Goal: Task Accomplishment & Management: Complete application form

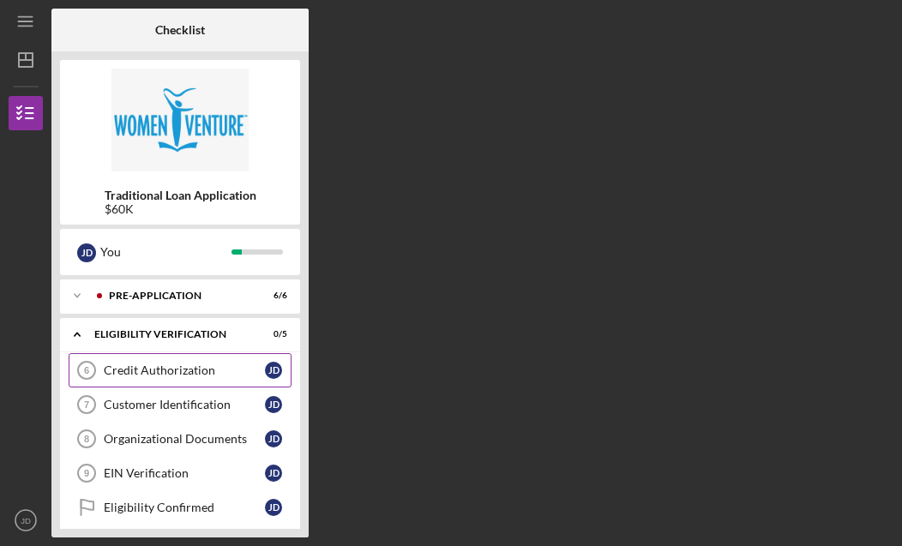
click at [141, 366] on div "Credit Authorization" at bounding box center [184, 371] width 161 height 14
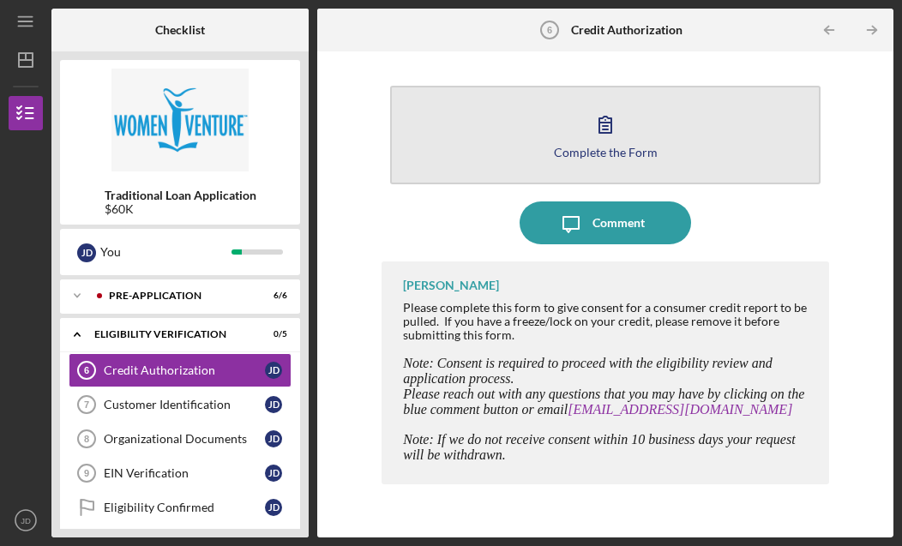
click at [623, 137] on icon "button" at bounding box center [605, 124] width 43 height 43
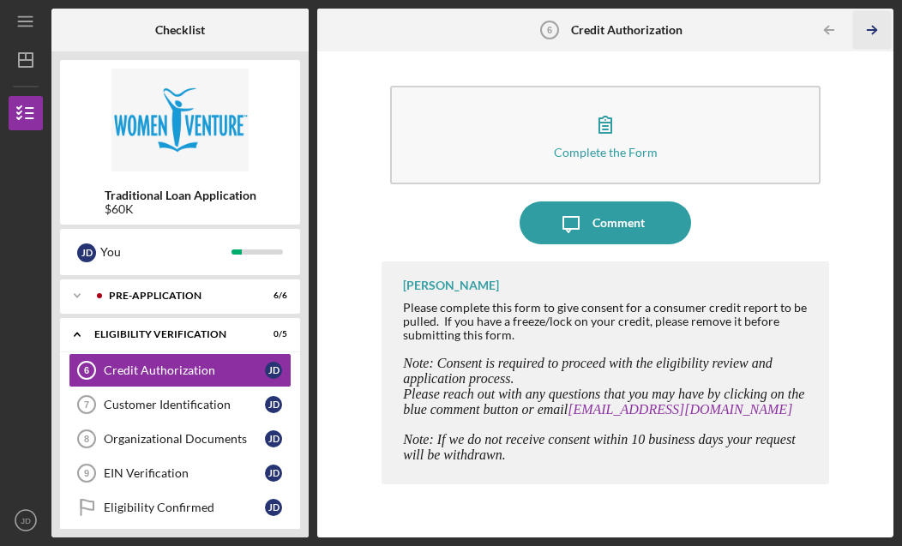
click at [869, 30] on line "button" at bounding box center [872, 30] width 9 height 0
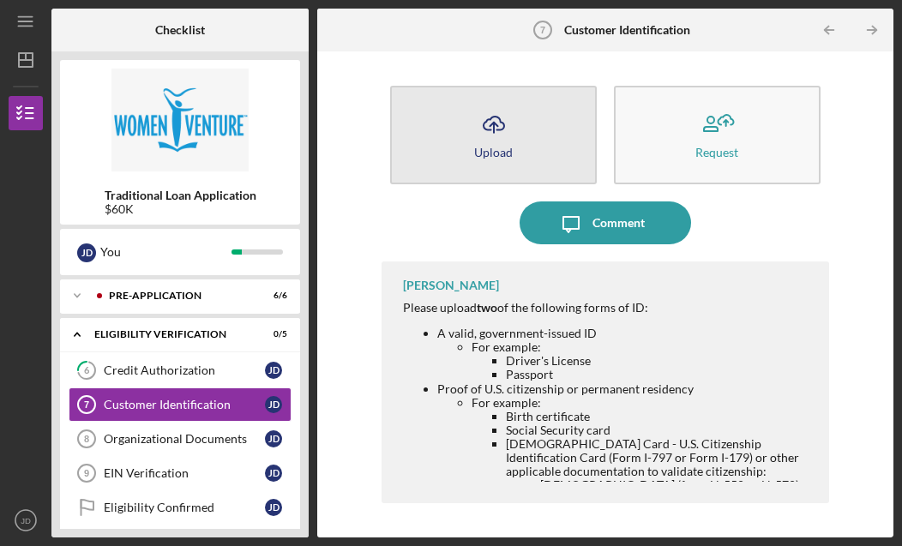
click at [482, 114] on icon "Icon/Upload" at bounding box center [493, 124] width 43 height 43
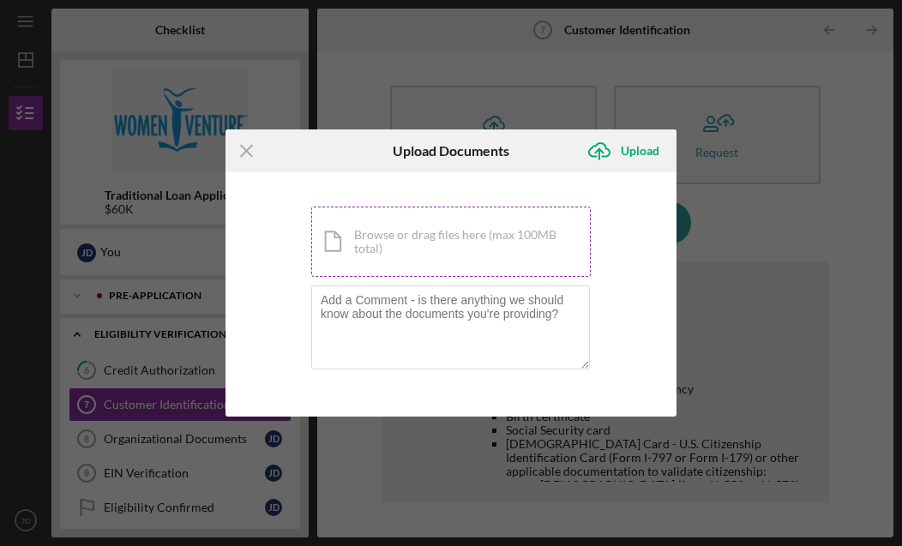
click at [402, 234] on div "Icon/Document Browse or drag files here (max 100MB total) Tap to choose files o…" at bounding box center [450, 242] width 279 height 70
click at [245, 148] on icon "Icon/Menu Close" at bounding box center [246, 150] width 43 height 43
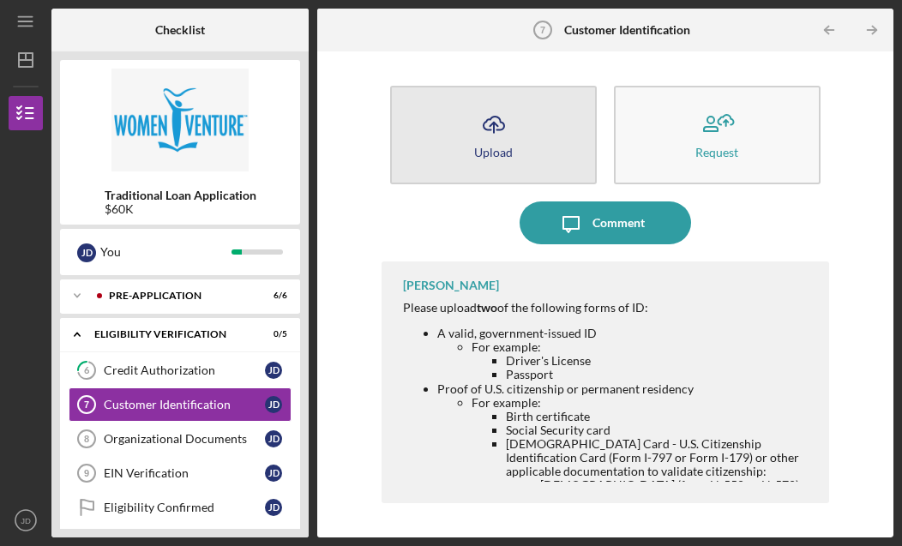
click at [498, 109] on icon "Icon/Upload" at bounding box center [493, 124] width 43 height 43
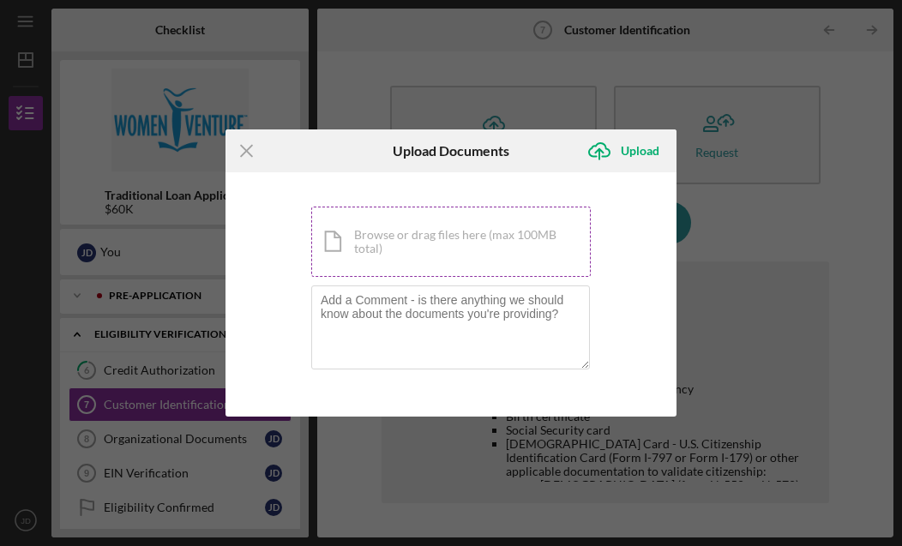
click at [428, 255] on div "Icon/Document Browse or drag files here (max 100MB total) Tap to choose files o…" at bounding box center [450, 242] width 279 height 70
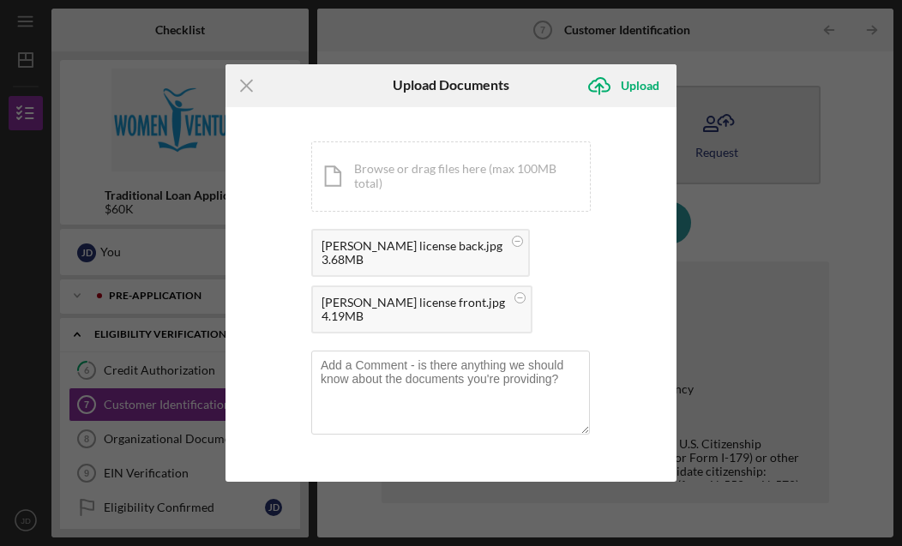
click at [647, 86] on div "Upload" at bounding box center [640, 86] width 39 height 34
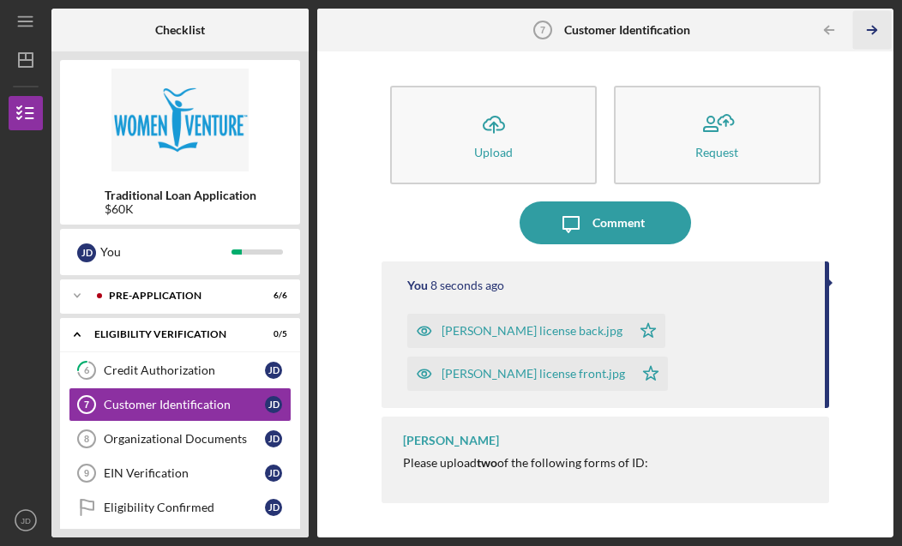
click at [875, 21] on icon "Icon/Table Pagination Arrow" at bounding box center [872, 30] width 39 height 39
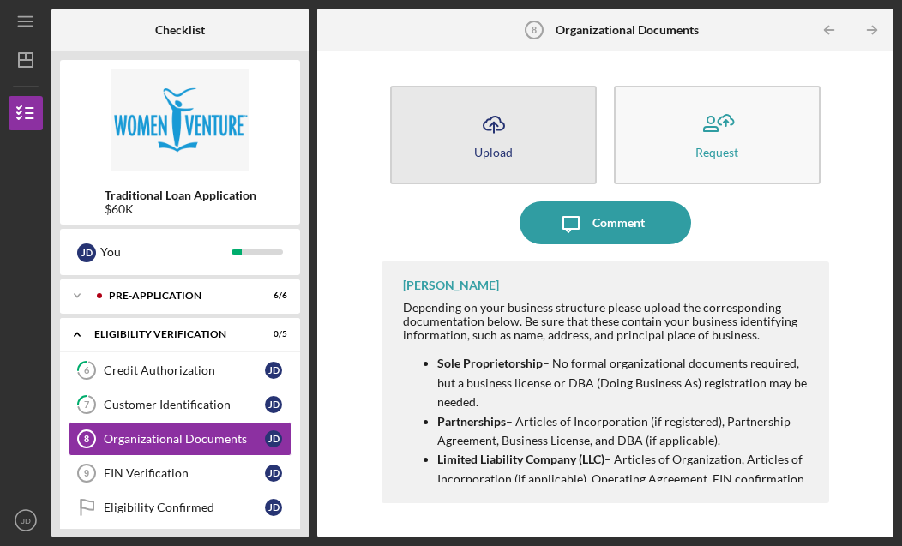
click at [494, 137] on icon "Icon/Upload" at bounding box center [493, 124] width 43 height 43
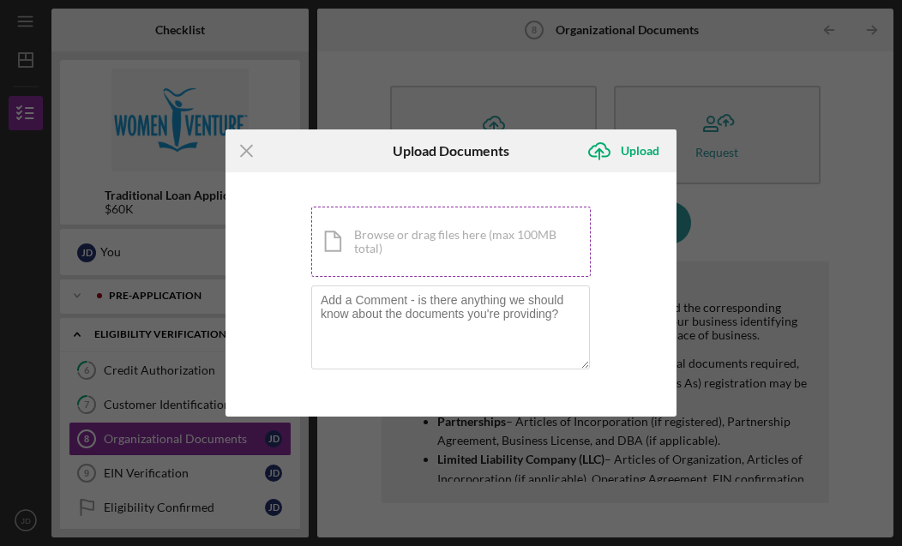
click at [433, 231] on div "Icon/Document Browse or drag files here (max 100MB total) Tap to choose files o…" at bounding box center [450, 242] width 279 height 70
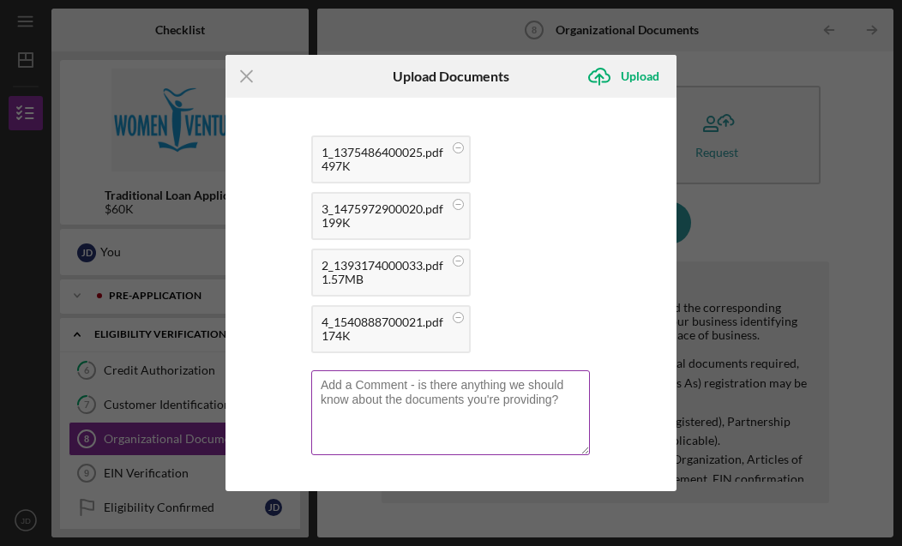
scroll to position [83, 0]
click at [432, 404] on textarea at bounding box center [450, 413] width 279 height 84
type textarea "I"
click at [450, 388] on textarea "Provided are the originall LLC filing as well as" at bounding box center [450, 413] width 279 height 84
click at [574, 389] on textarea "Provided are the original LLC filing as well as" at bounding box center [450, 413] width 279 height 84
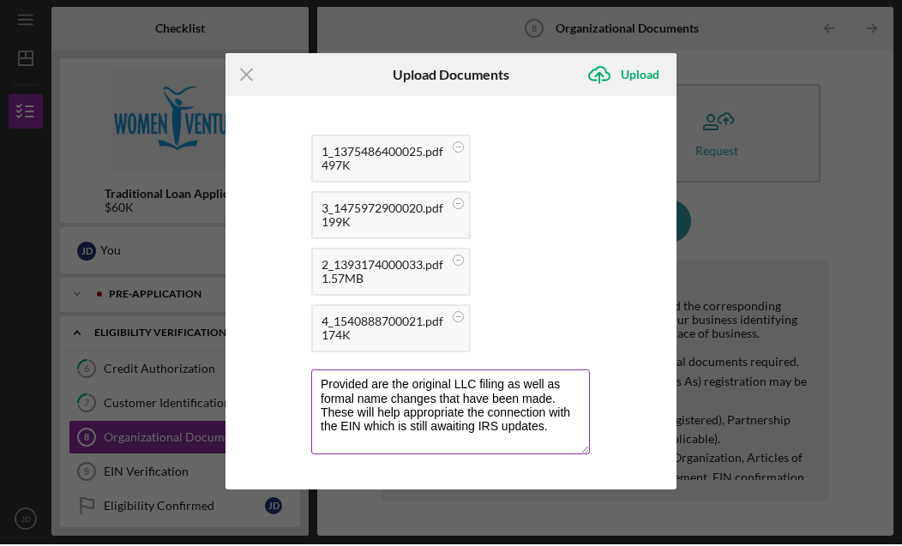
click at [382, 382] on textarea "Provided are the original LLC filing as well as formal name changes that have b…" at bounding box center [450, 413] width 279 height 84
click at [554, 380] on textarea "Provided is the original LLC filing as well as formal name changes that have be…" at bounding box center [450, 413] width 279 height 84
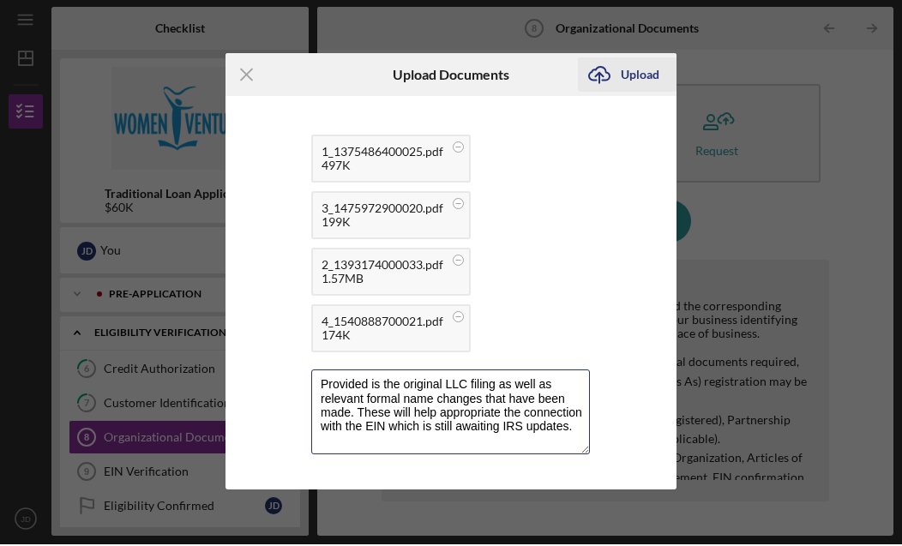
type textarea "Provided is the original LLC filing as well as relevant formal name changes tha…"
click at [646, 72] on div "Upload" at bounding box center [640, 76] width 39 height 34
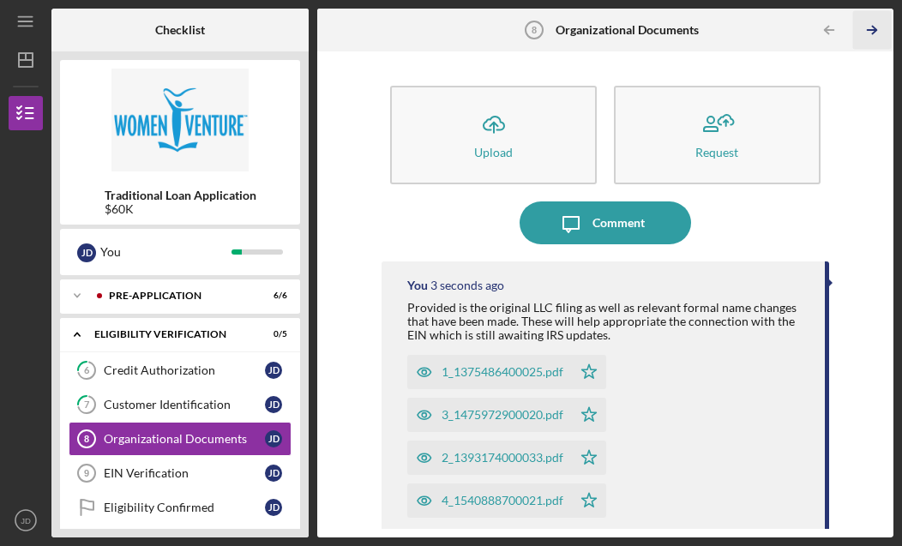
click at [872, 27] on icon "Icon/Table Pagination Arrow" at bounding box center [872, 30] width 39 height 39
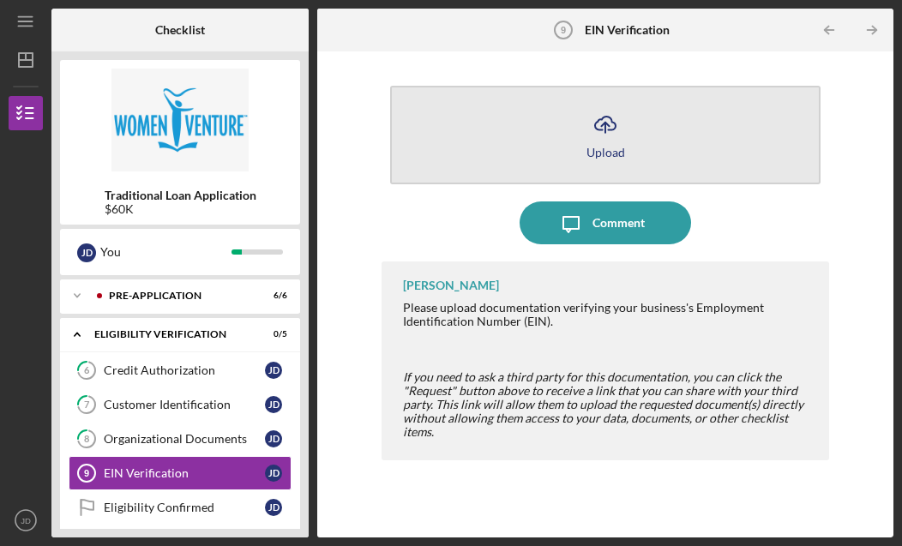
click at [618, 136] on icon "Icon/Upload" at bounding box center [605, 124] width 43 height 43
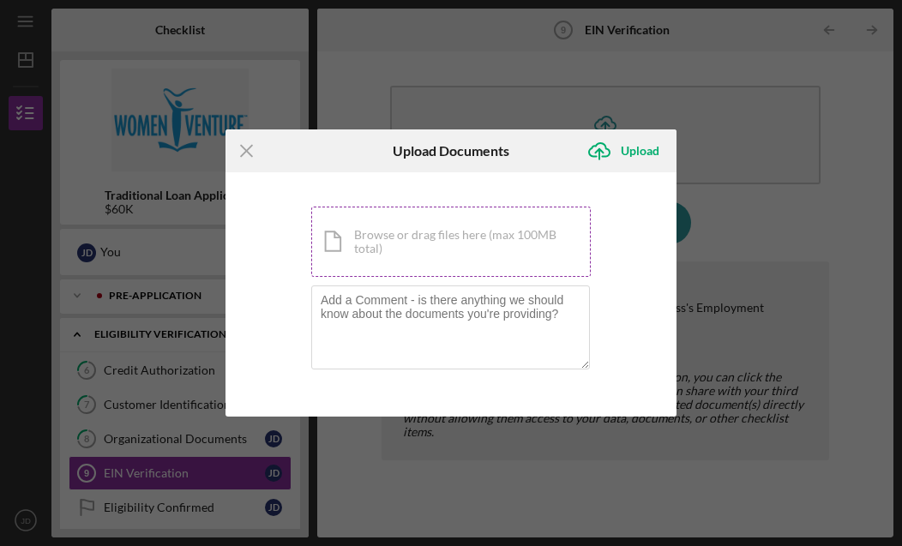
click at [450, 237] on div "Icon/Document Browse or drag files here (max 100MB total) Tap to choose files o…" at bounding box center [450, 242] width 279 height 70
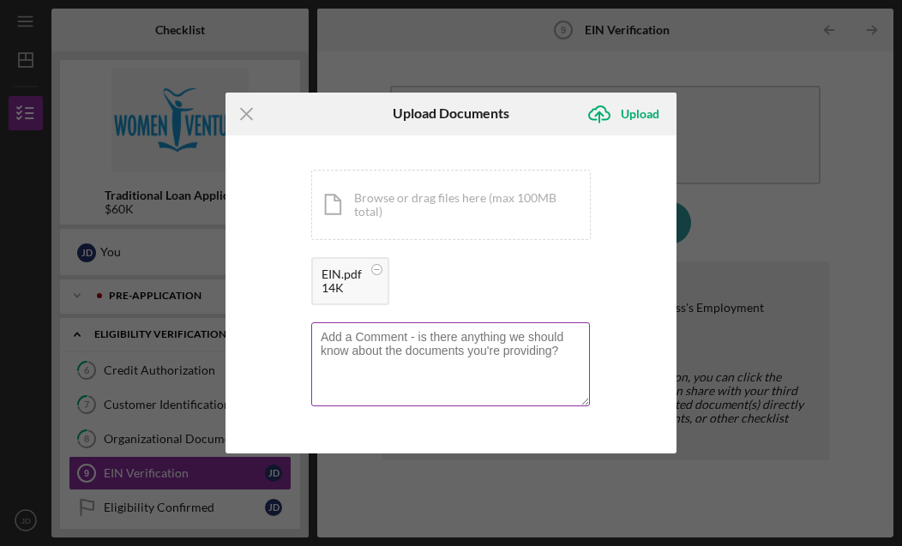
click at [484, 361] on textarea at bounding box center [450, 364] width 279 height 84
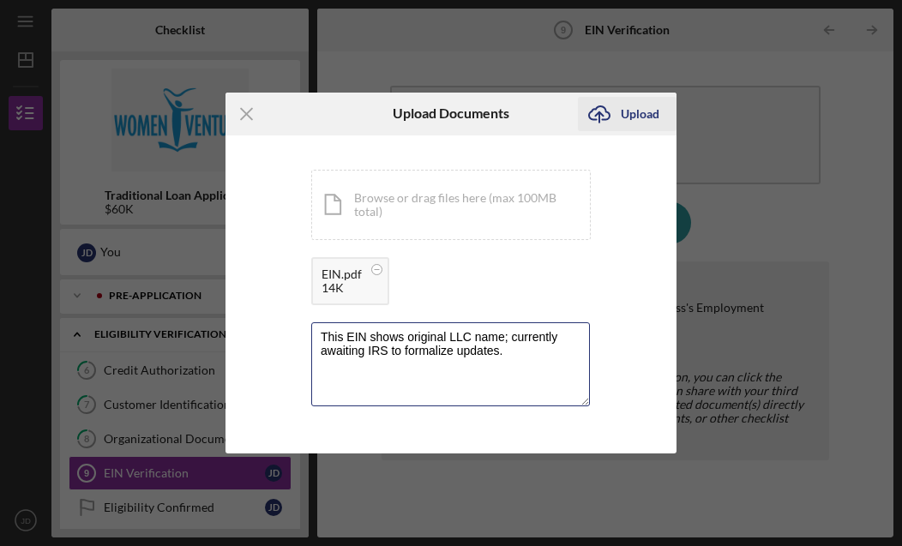
type textarea "This EIN shows original LLC name; currently awaiting IRS to formalize updates."
click at [638, 121] on div "Upload" at bounding box center [640, 114] width 39 height 34
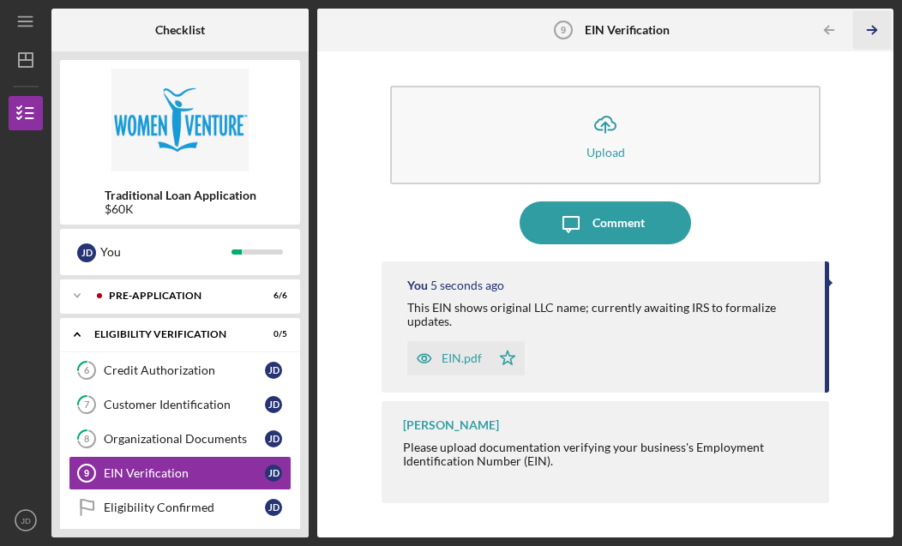
click at [873, 28] on icon "Icon/Table Pagination Arrow" at bounding box center [872, 30] width 39 height 39
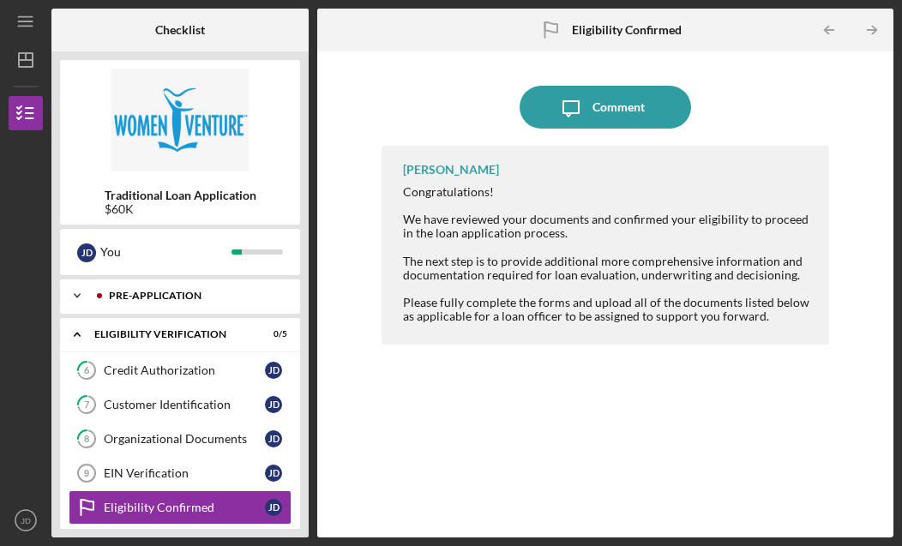
click at [181, 296] on div "Pre-Application" at bounding box center [194, 296] width 170 height 10
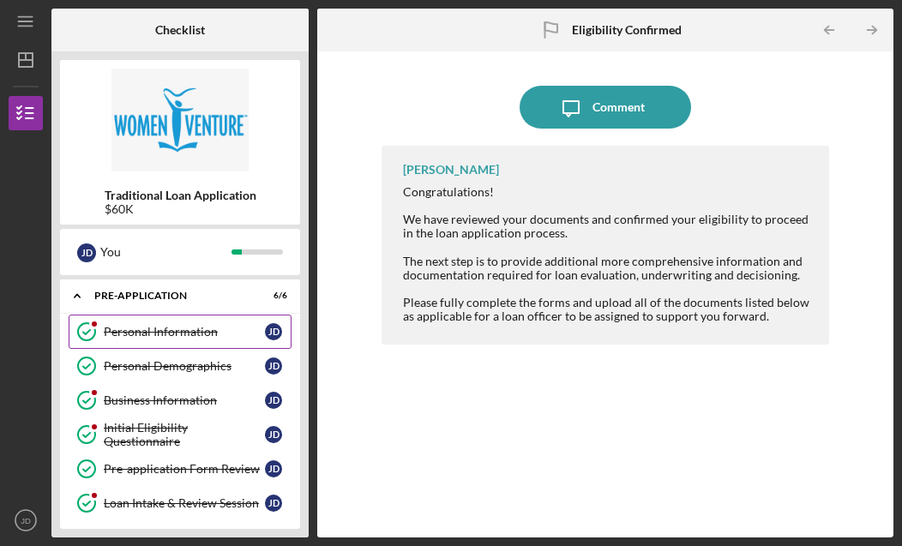
click at [156, 334] on div "Personal Information" at bounding box center [184, 332] width 161 height 14
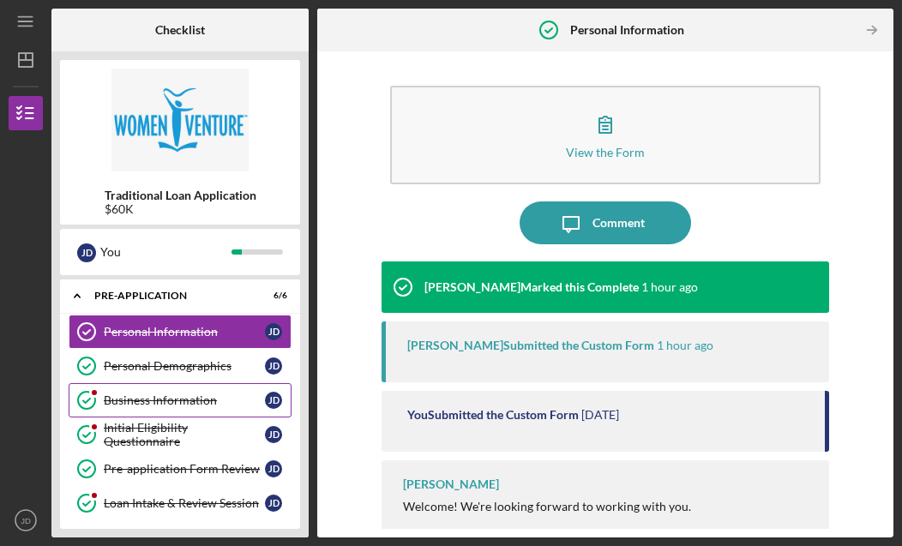
click at [154, 400] on div "Business Information" at bounding box center [184, 401] width 161 height 14
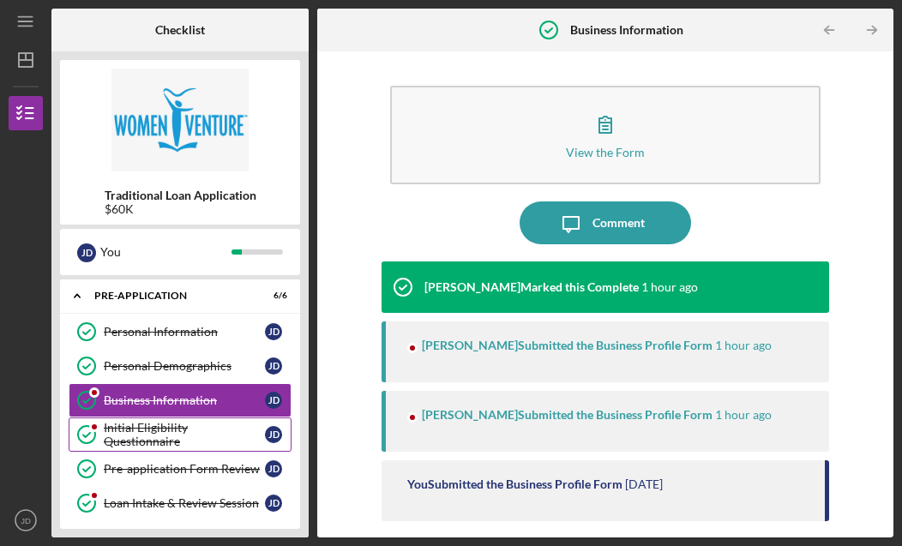
click at [154, 434] on div "Initial Eligibility Questionnaire" at bounding box center [184, 434] width 161 height 27
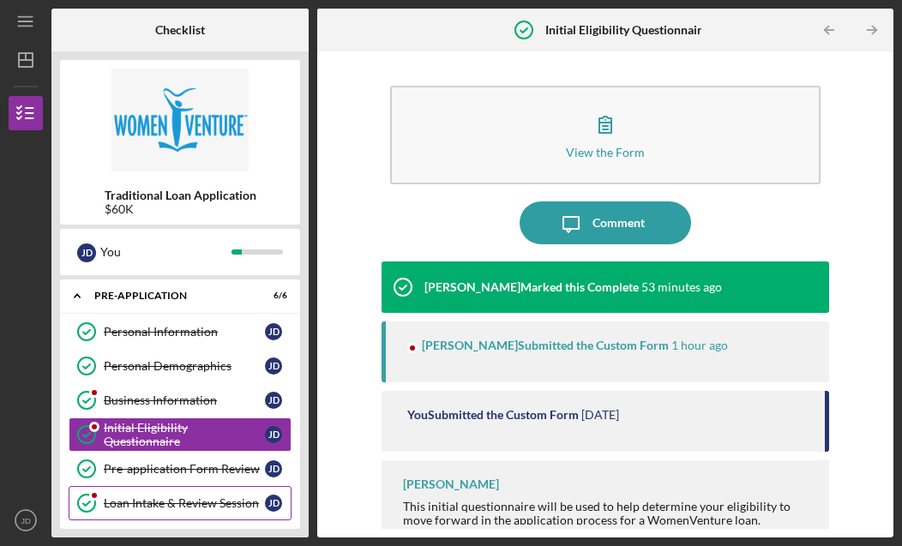
click at [153, 500] on div "Loan Intake & Review Session" at bounding box center [184, 503] width 161 height 14
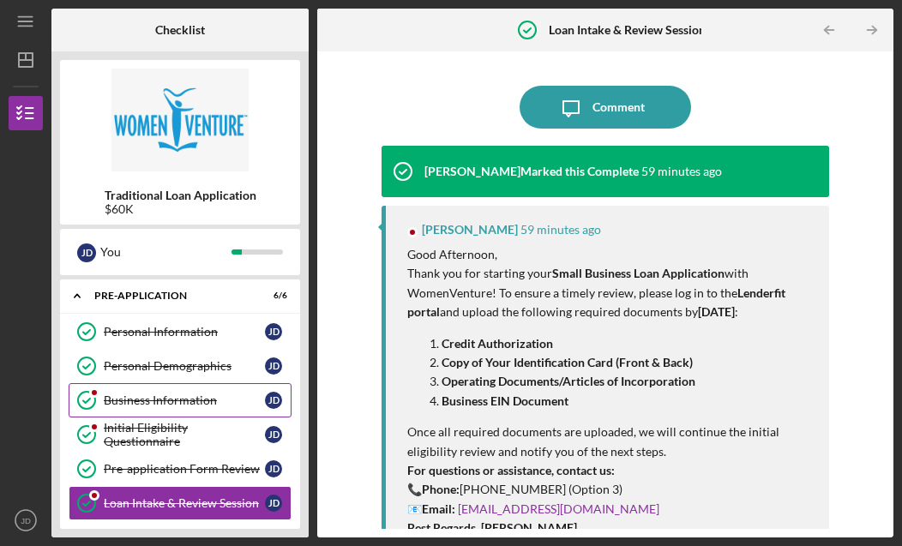
click at [152, 400] on div "Business Information" at bounding box center [184, 401] width 161 height 14
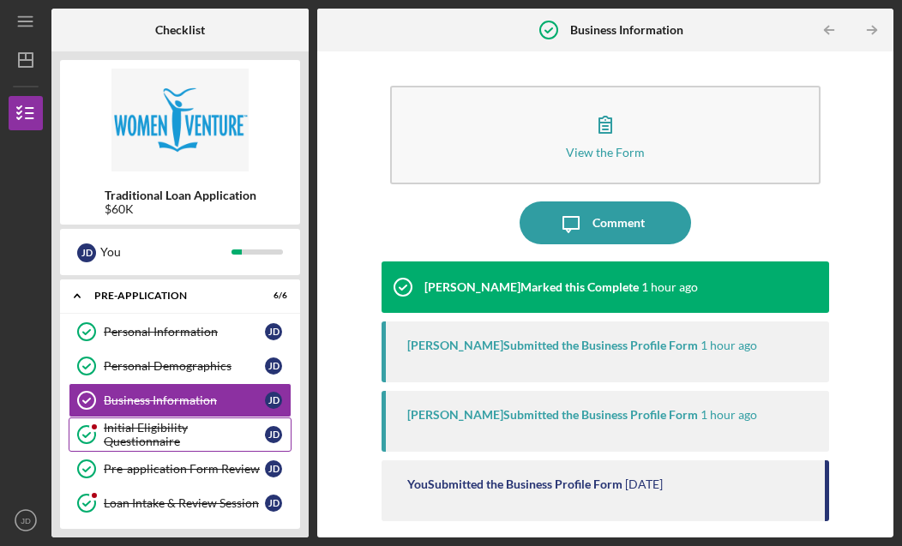
click at [152, 442] on link "Initial Eligibility Questionnaire Initial Eligibility Questionnaire [PERSON_NAM…" at bounding box center [180, 435] width 223 height 34
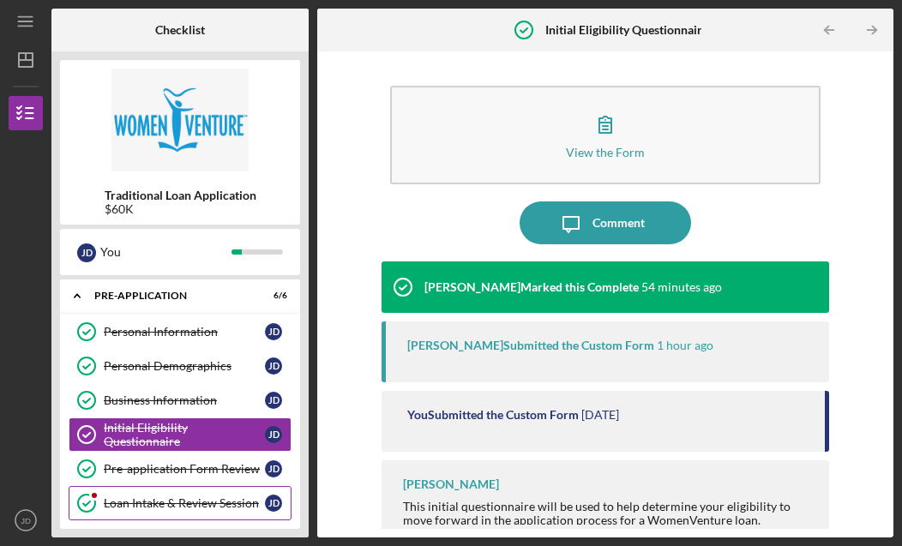
click at [183, 500] on div "Loan Intake & Review Session" at bounding box center [184, 503] width 161 height 14
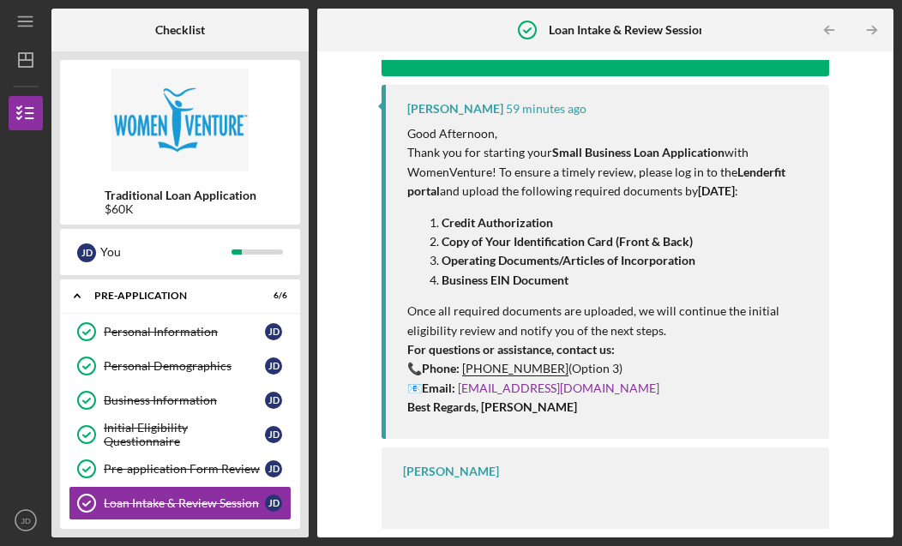
scroll to position [120, 0]
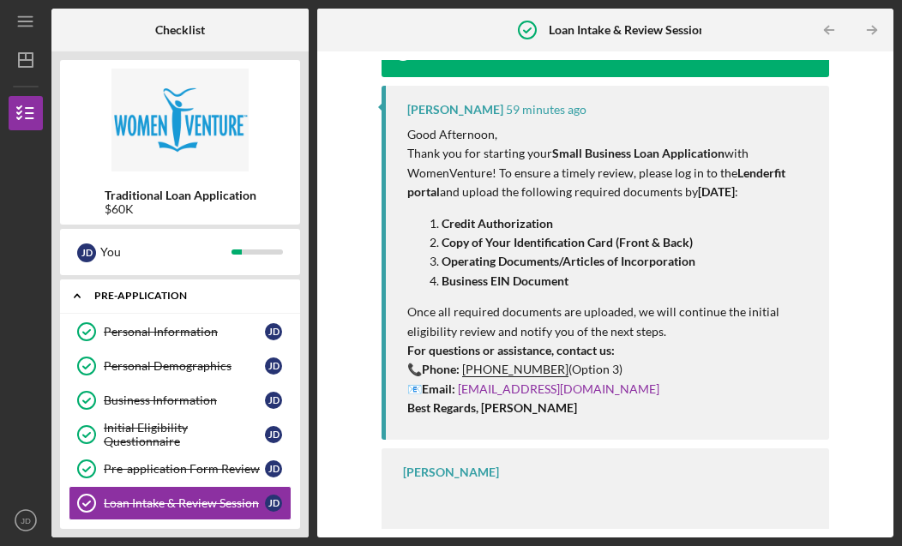
click at [78, 293] on icon "Icon/Expander" at bounding box center [77, 296] width 34 height 34
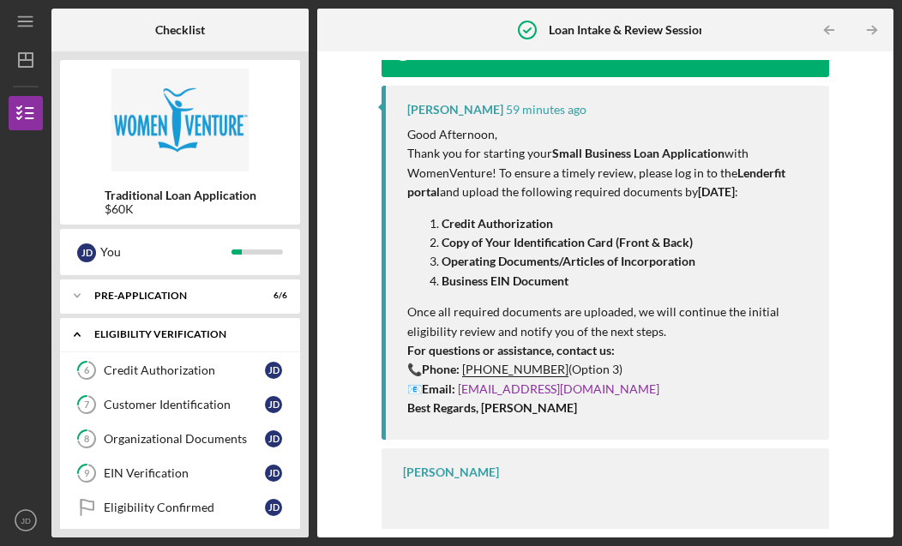
click at [81, 333] on icon "Icon/Expander" at bounding box center [77, 334] width 34 height 34
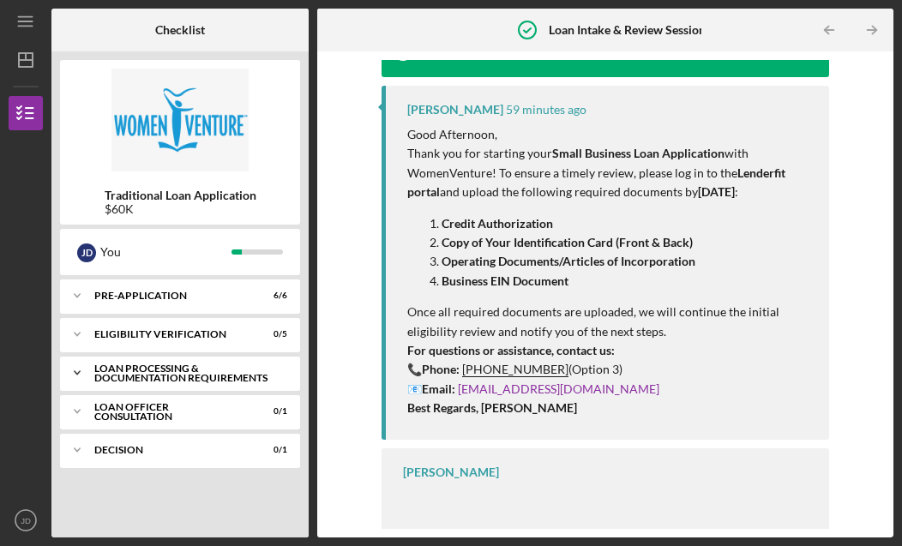
click at [78, 373] on polyline at bounding box center [77, 372] width 5 height 3
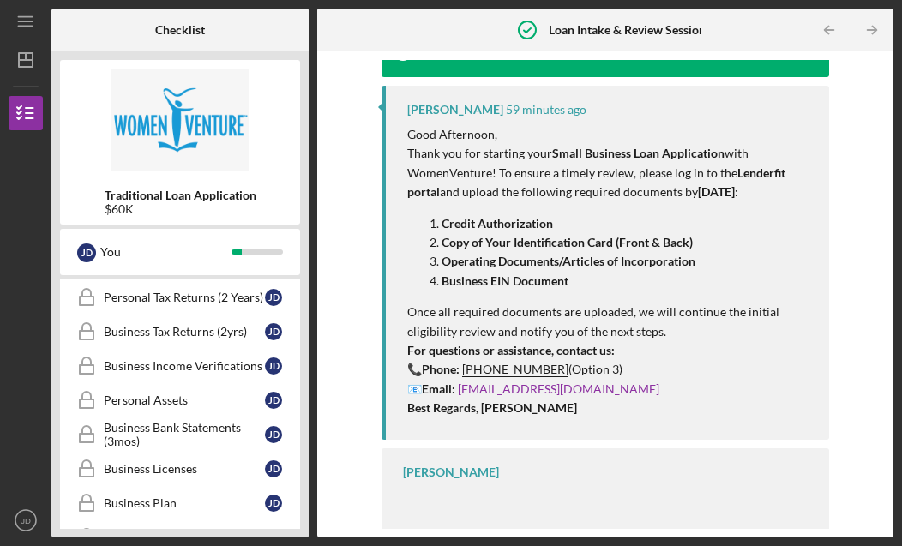
scroll to position [213, 0]
